Goal: Find contact information: Find contact information

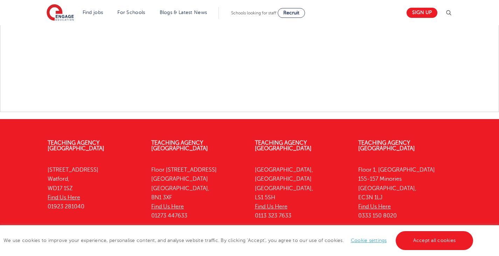
scroll to position [953, 0]
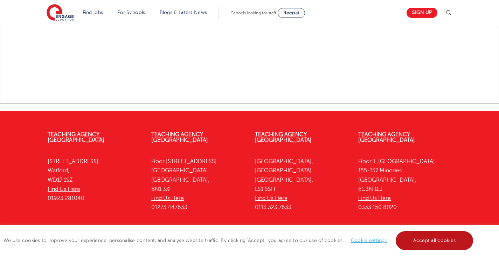
click at [458, 238] on link "Accept all cookies" at bounding box center [435, 240] width 78 height 19
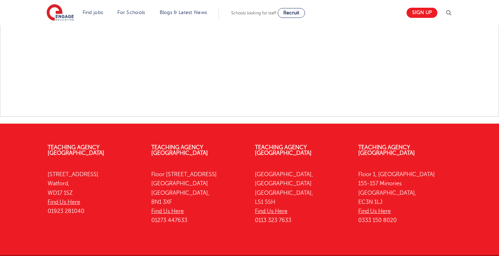
scroll to position [938, 0]
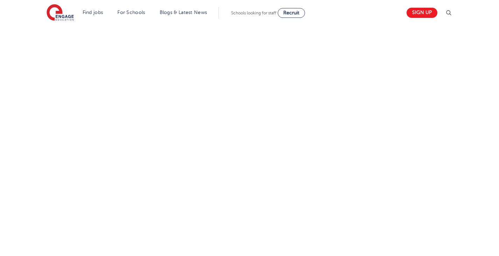
scroll to position [292, 0]
click at [427, 12] on link "Sign up" at bounding box center [422, 13] width 31 height 10
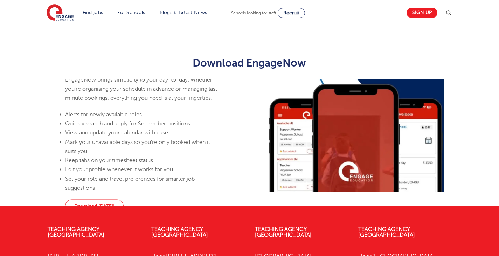
scroll to position [169, 0]
